Goal: Information Seeking & Learning: Understand process/instructions

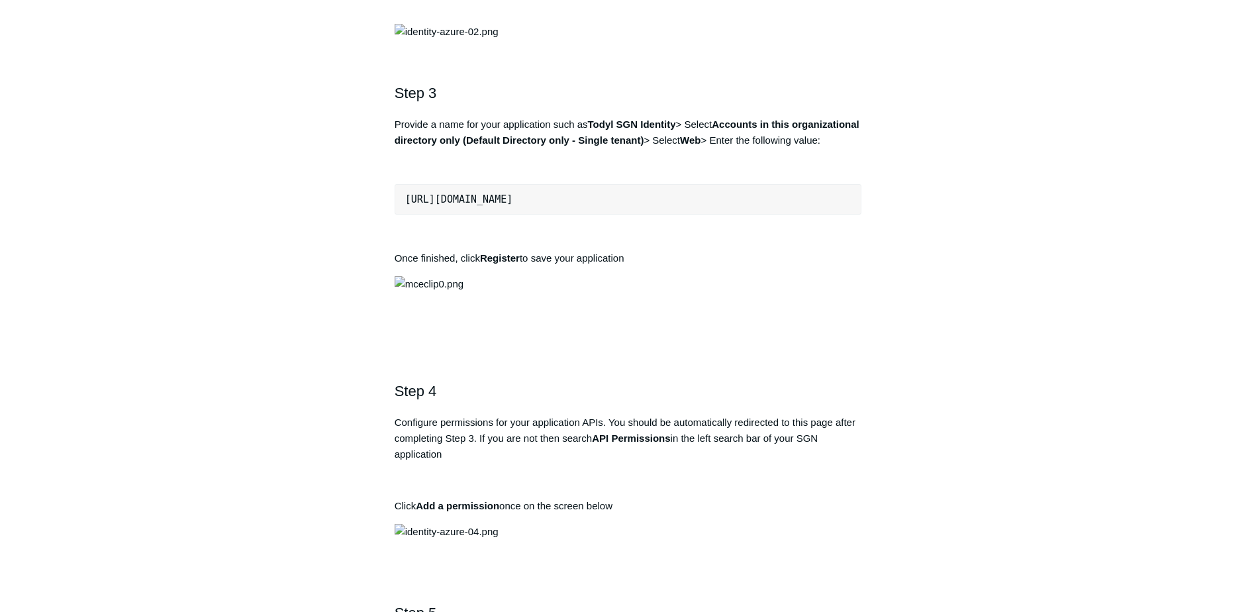
scroll to position [1125, 0]
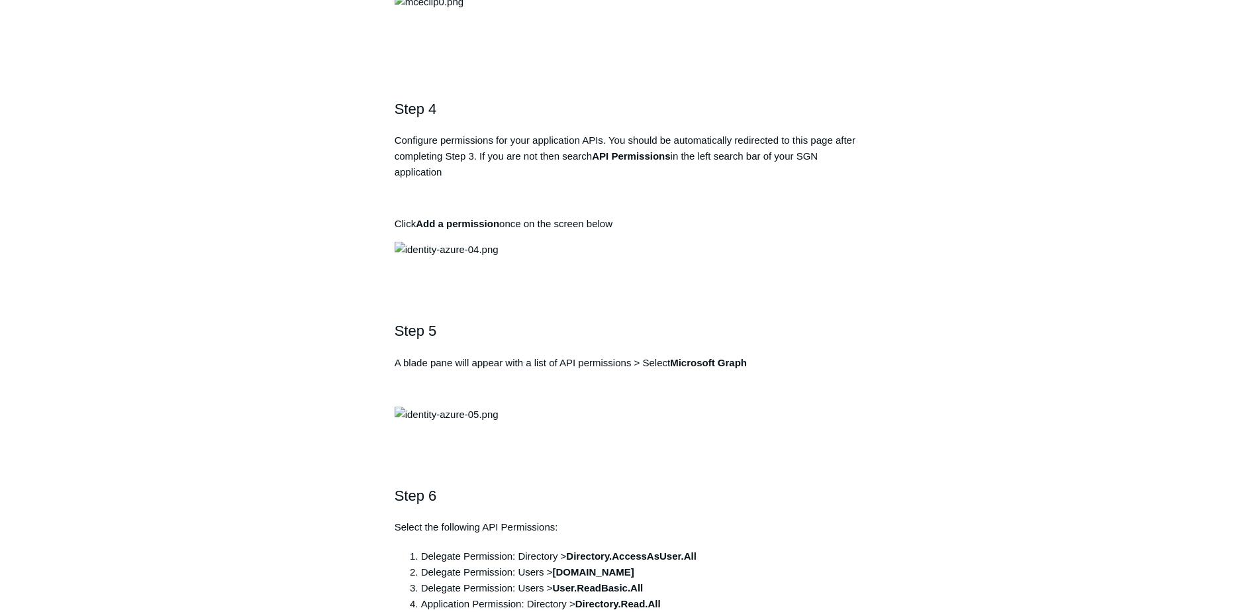
drag, startPoint x: 632, startPoint y: 369, endPoint x: 405, endPoint y: 361, distance: 226.5
copy pre "https://auth.todyl.com/v1/login/callback"
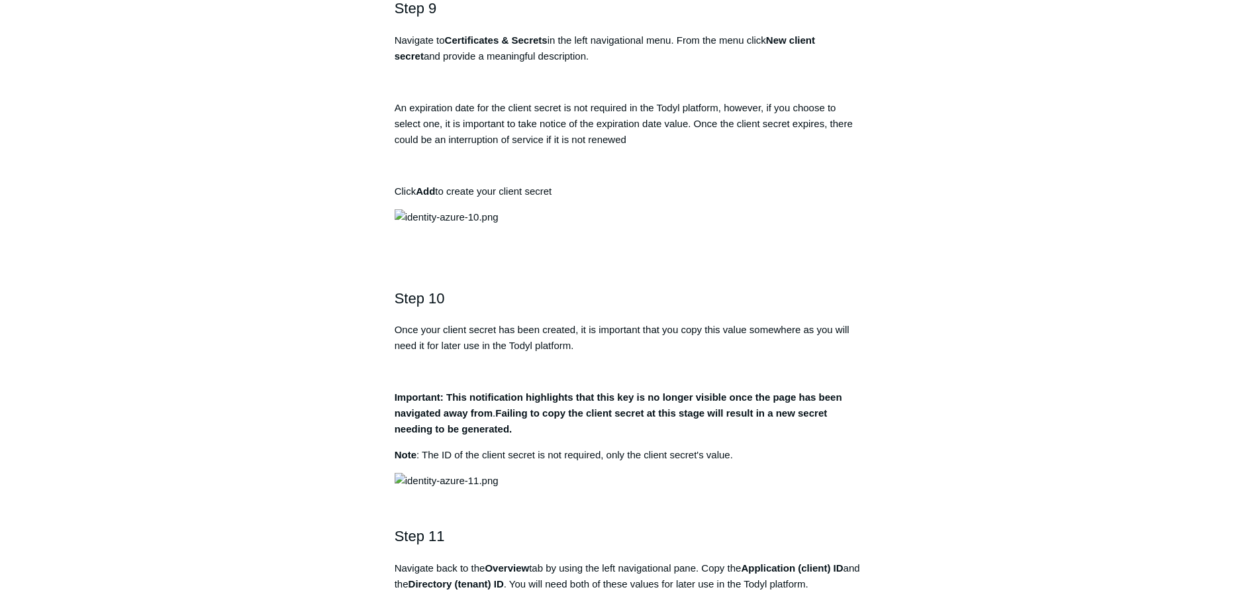
scroll to position [2516, 0]
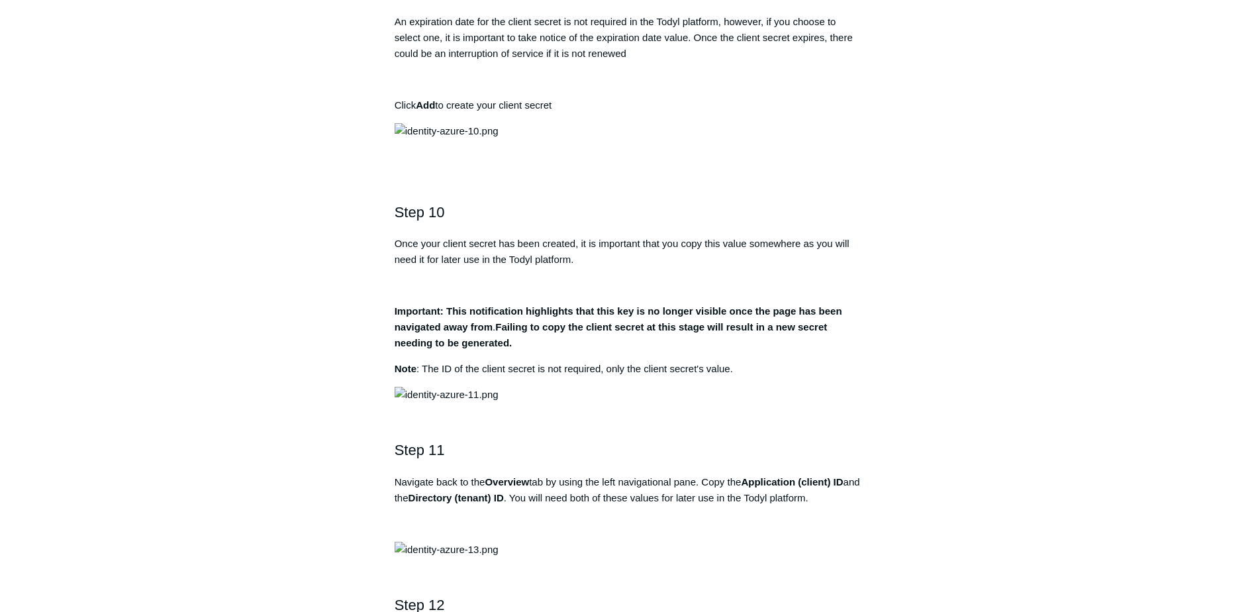
drag, startPoint x: 570, startPoint y: 387, endPoint x: 698, endPoint y: 385, distance: 127.8
copy strong "Directory.AccessAsUser.All"
drag, startPoint x: 577, startPoint y: 436, endPoint x: 663, endPoint y: 436, distance: 85.4
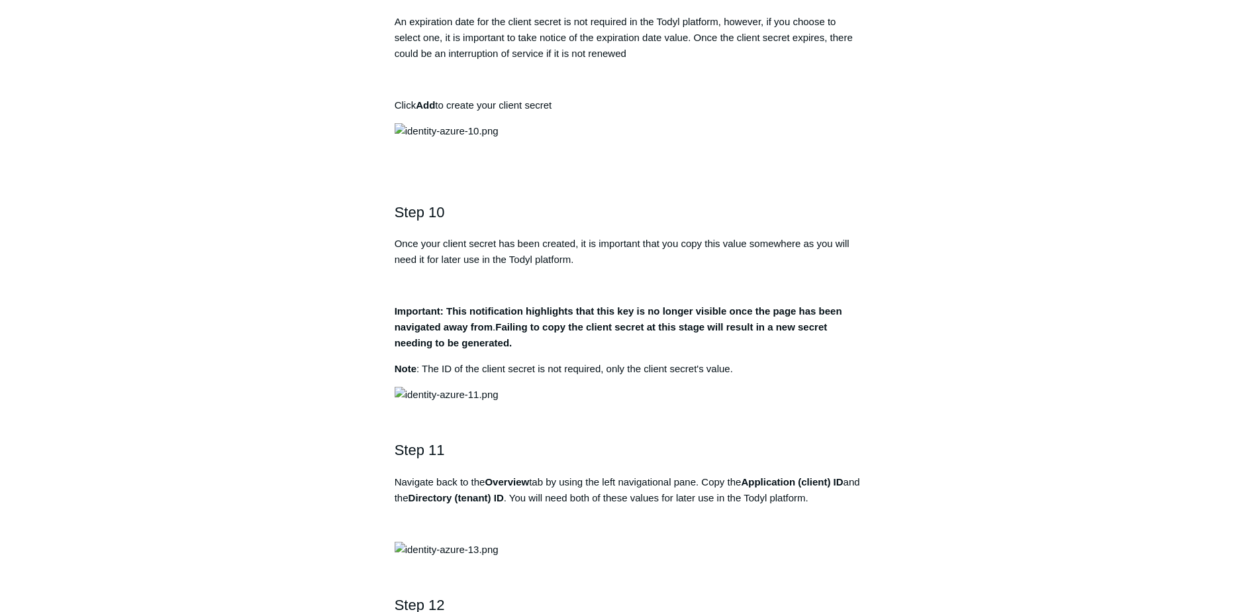
copy strong "Directory.Read.All"
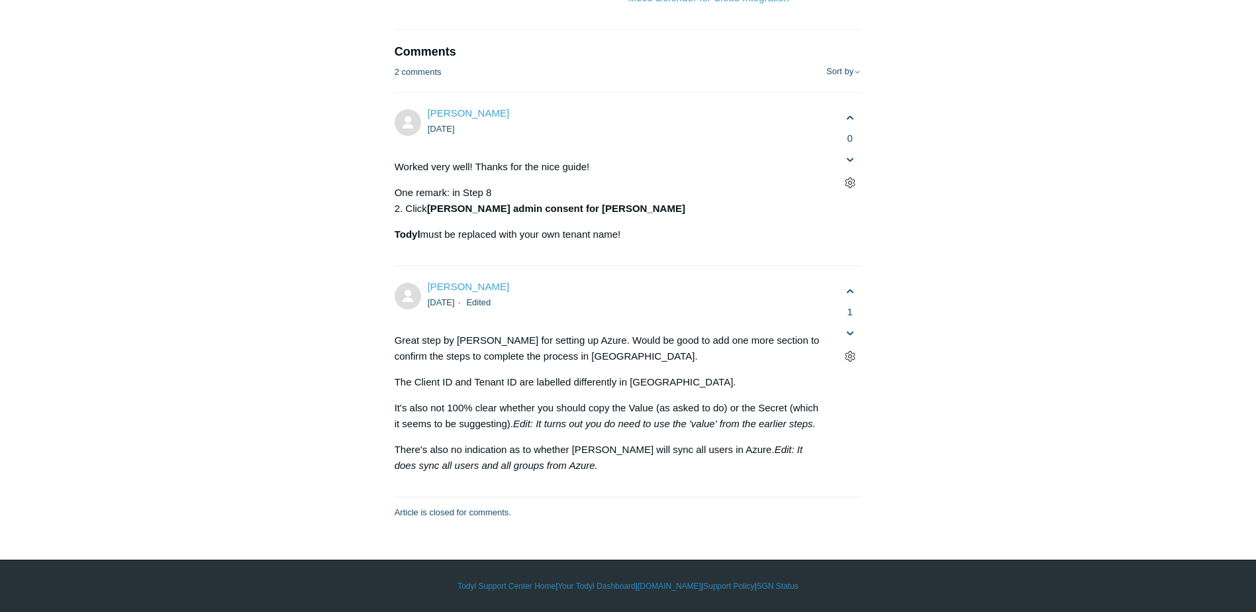
scroll to position [6091, 0]
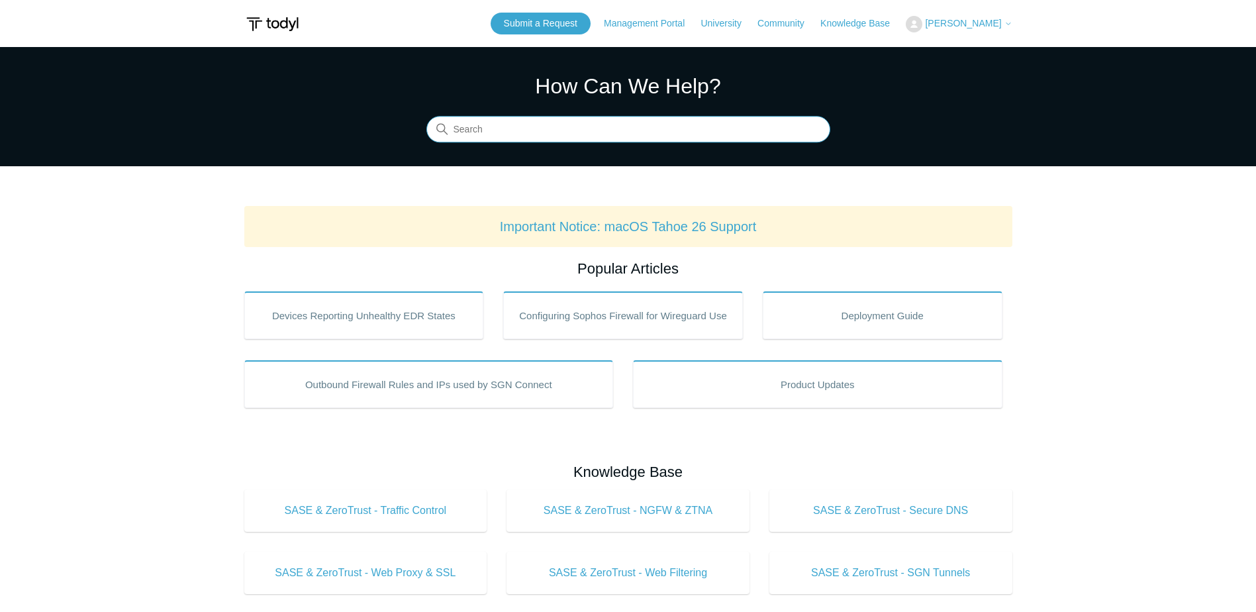
click at [490, 128] on input "Search" at bounding box center [628, 130] width 404 height 26
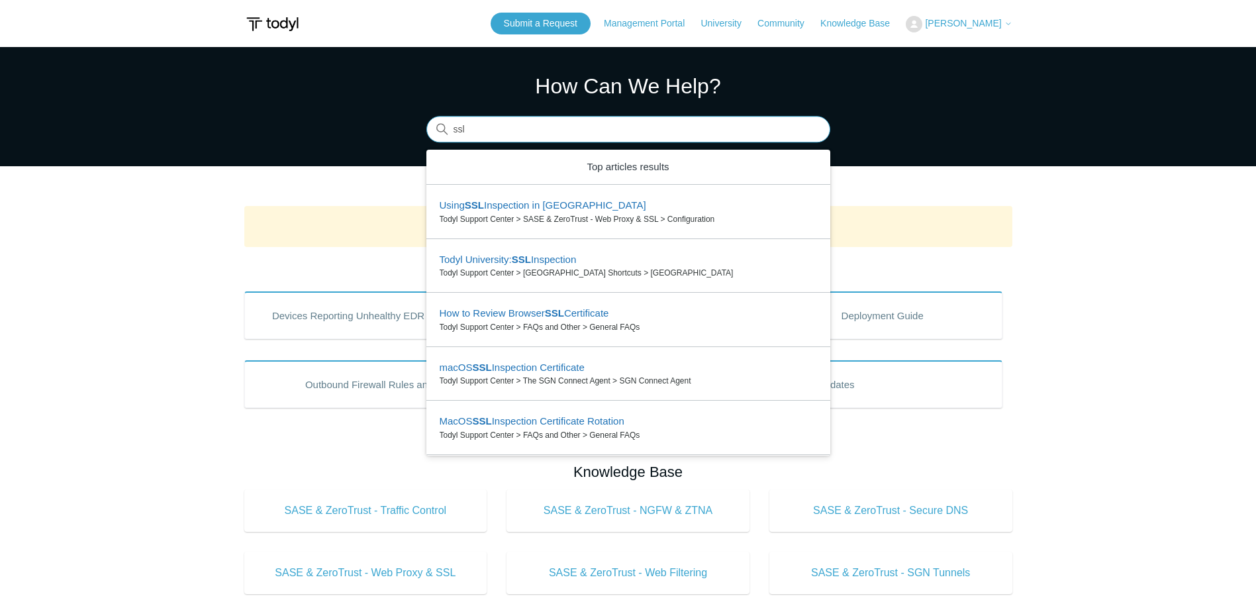
type input "ssl"
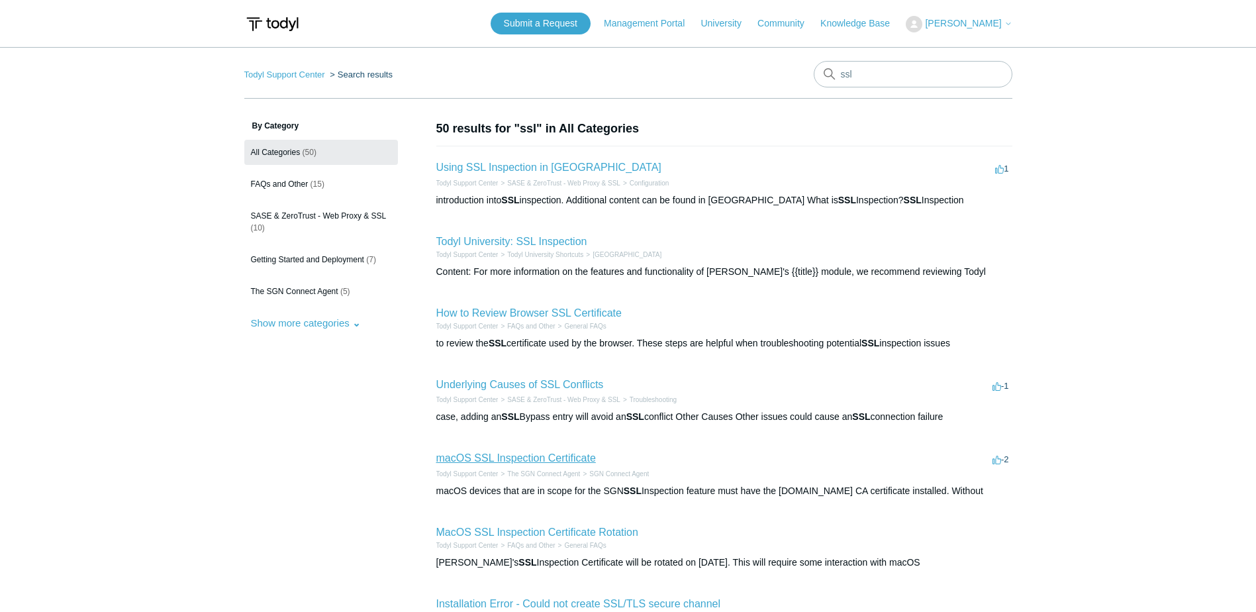
click at [555, 454] on link "macOS SSL Inspection Certificate" at bounding box center [516, 457] width 160 height 11
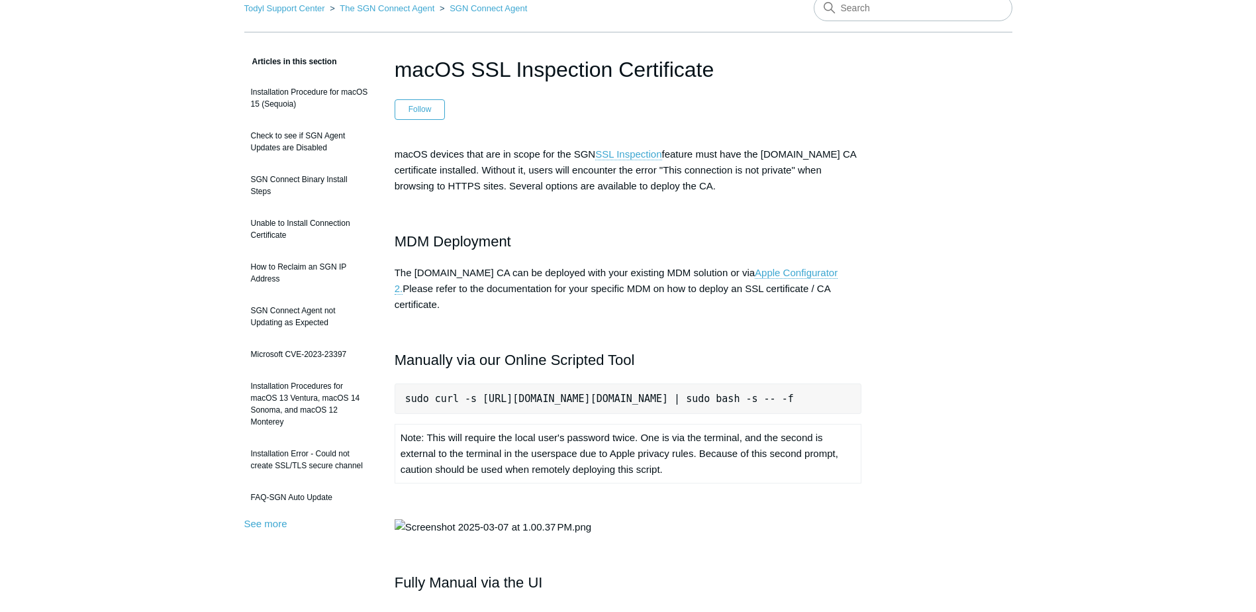
scroll to position [0, 18]
drag, startPoint x: 406, startPoint y: 381, endPoint x: 877, endPoint y: 383, distance: 470.7
copy pre "sudo curl -s https://download.todyl.com/misc/macOS-install-CA.sh | sudo bash -s…"
